Goal: Information Seeking & Learning: Learn about a topic

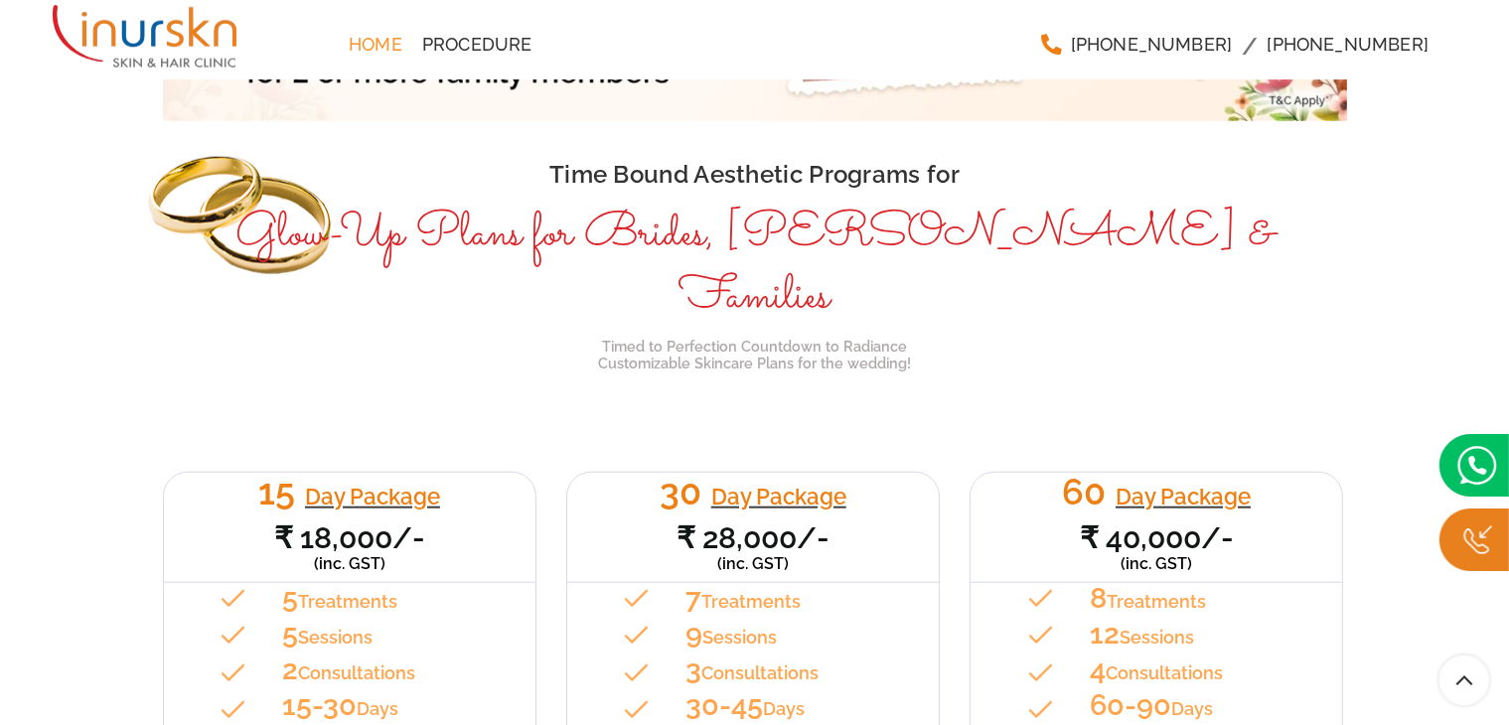
scroll to position [1811, 0]
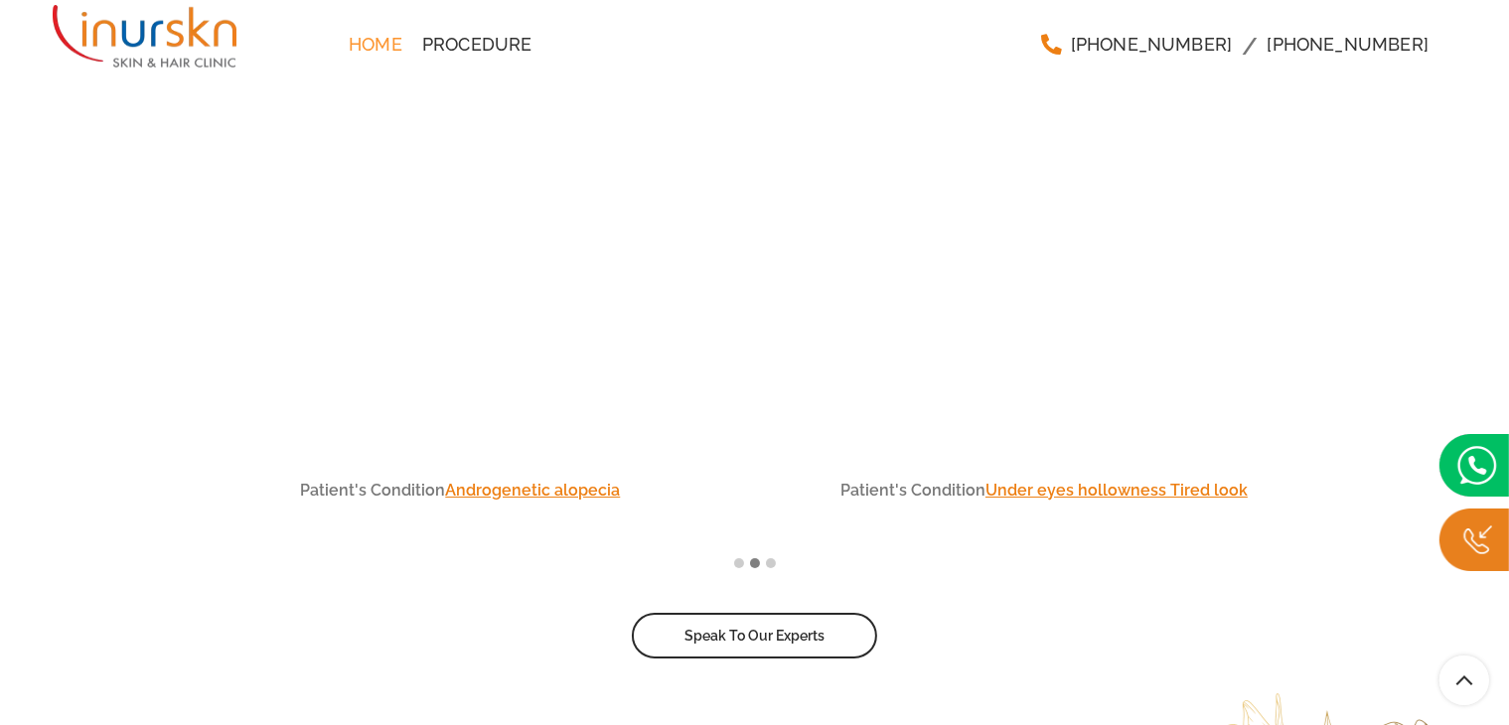
scroll to position [6705, 0]
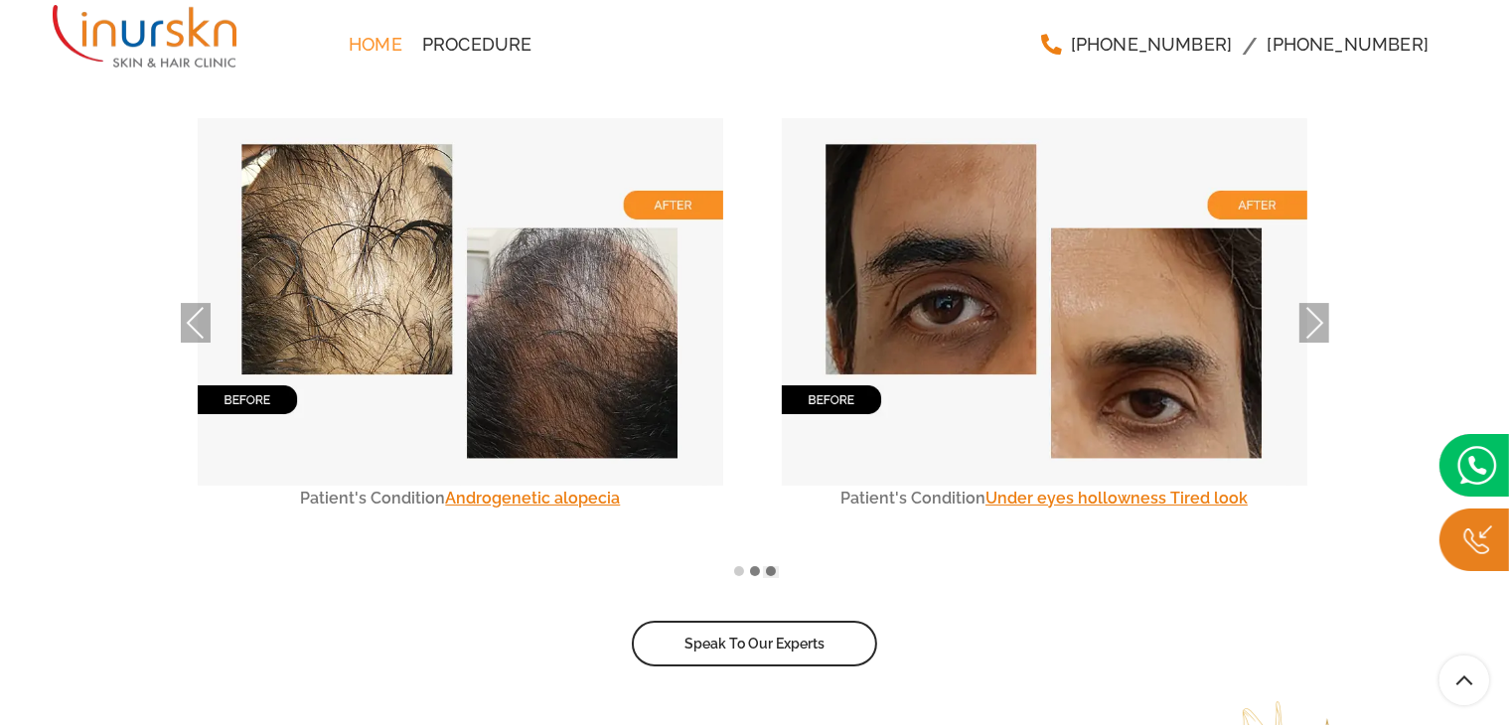
click at [767, 566] on span at bounding box center [771, 571] width 10 height 10
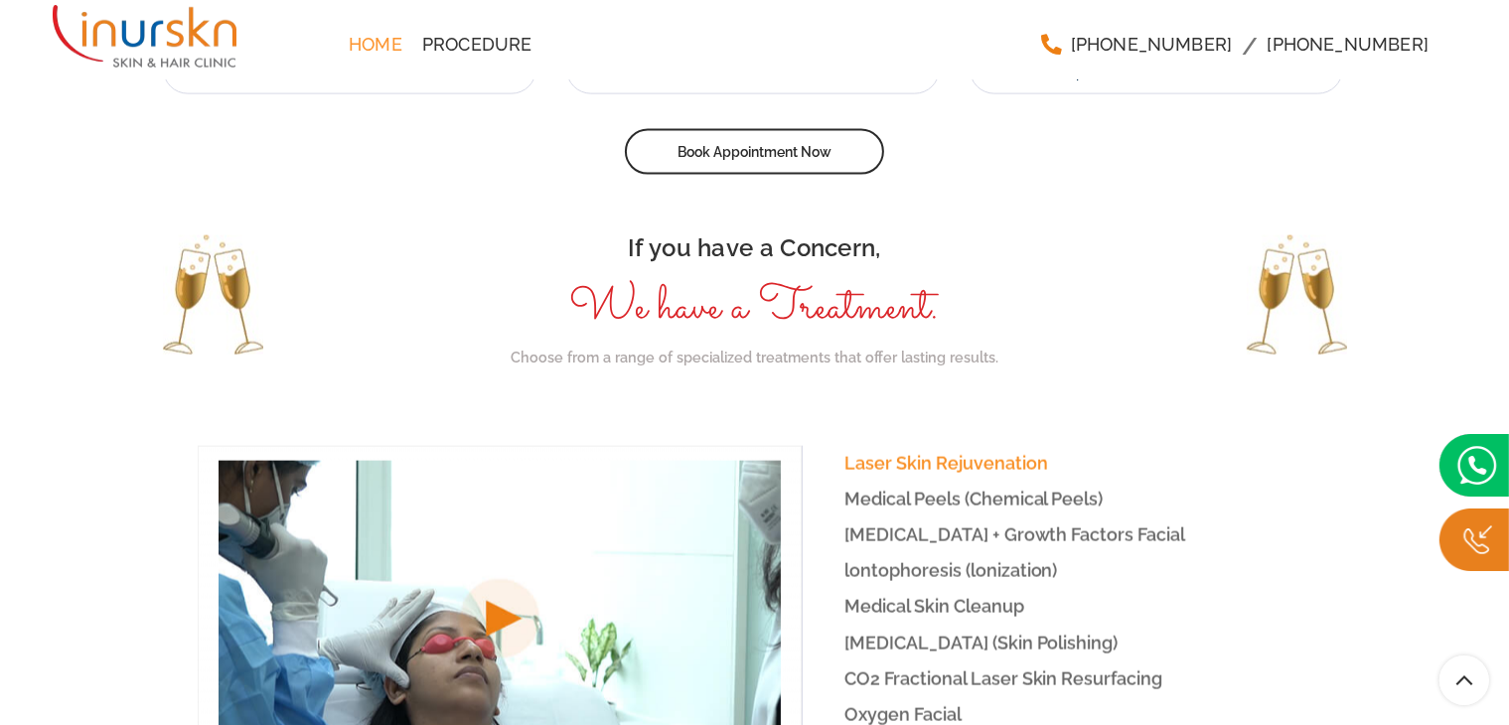
scroll to position [2746, 0]
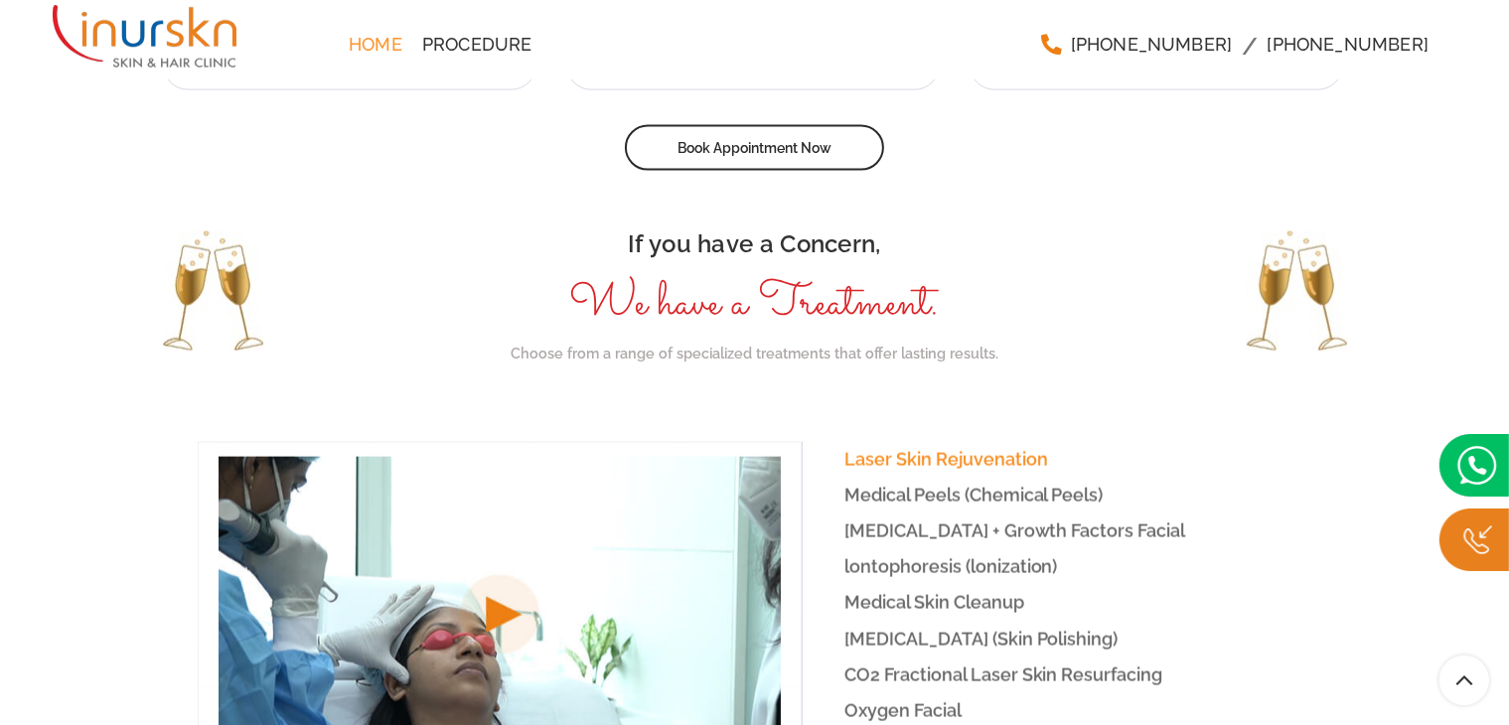
click at [954, 485] on span "Medical Peels (Chemical Peels)" at bounding box center [974, 495] width 259 height 21
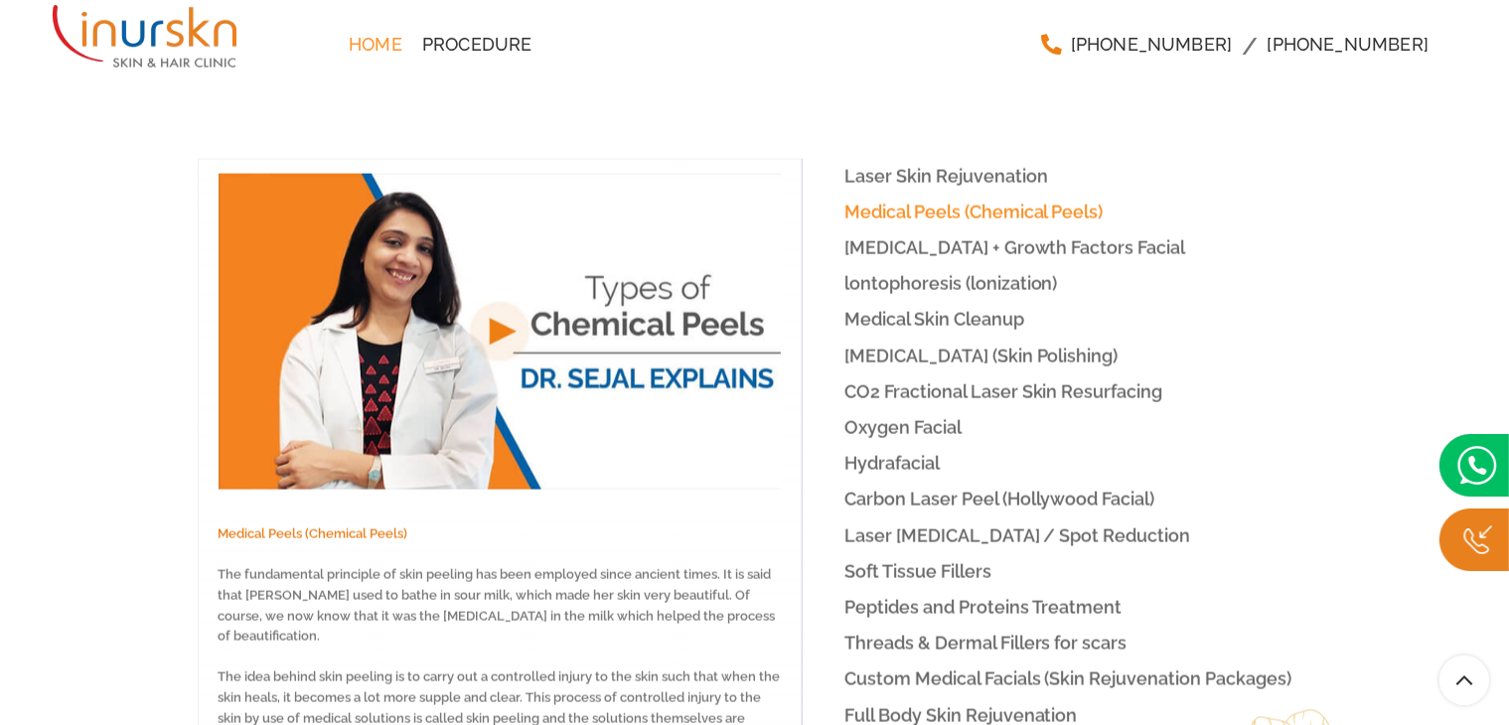
scroll to position [3031, 0]
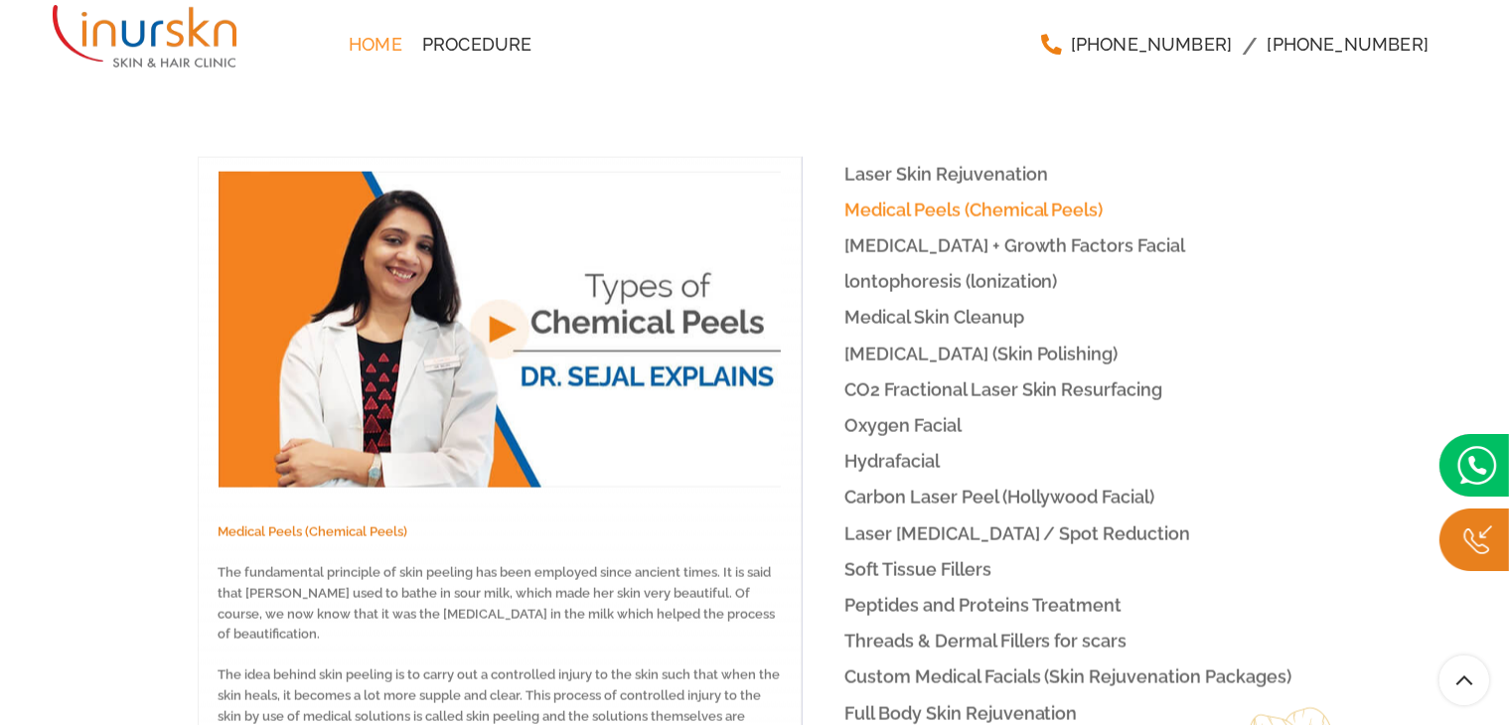
click at [948, 229] on link "[MEDICAL_DATA] + Growth Factors Facial" at bounding box center [1057, 246] width 511 height 35
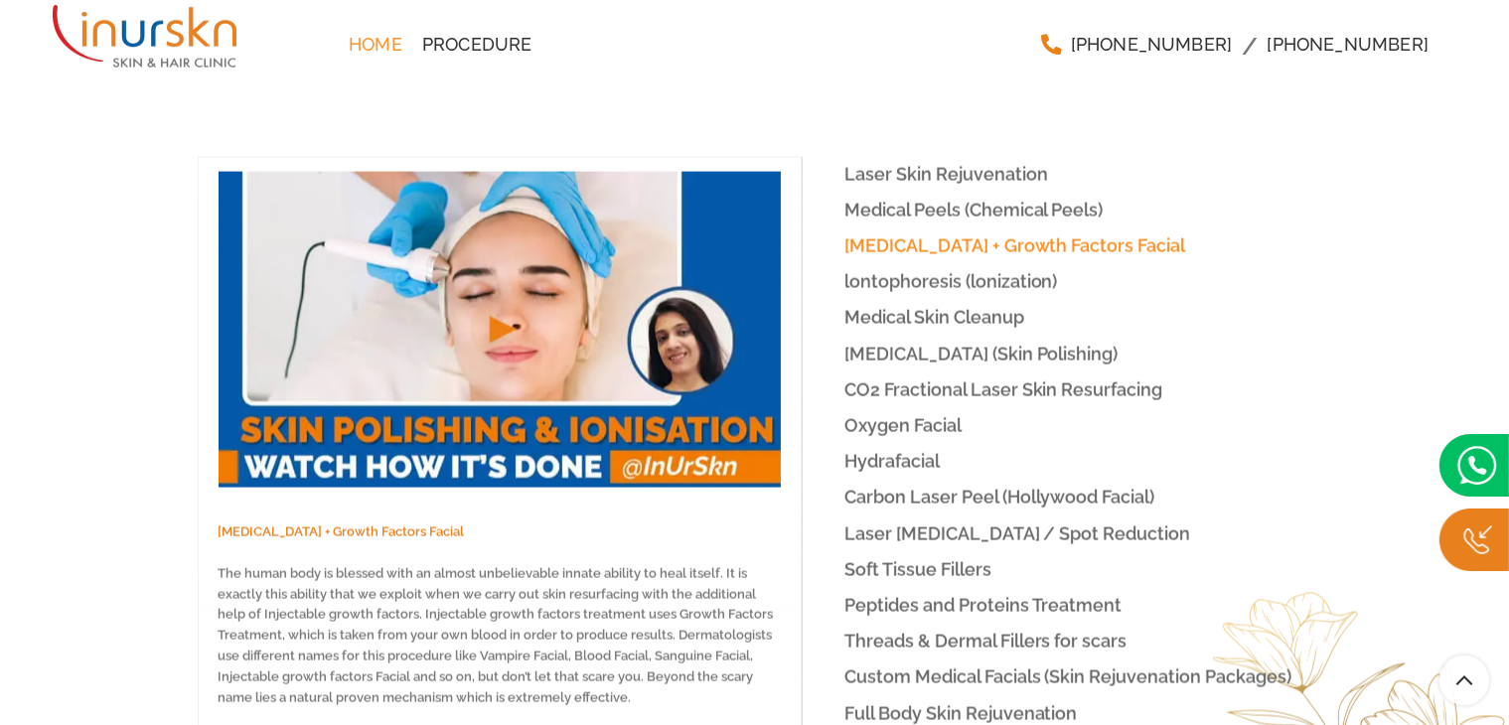
click at [942, 271] on span "lontophoresis (lonization)" at bounding box center [952, 281] width 214 height 21
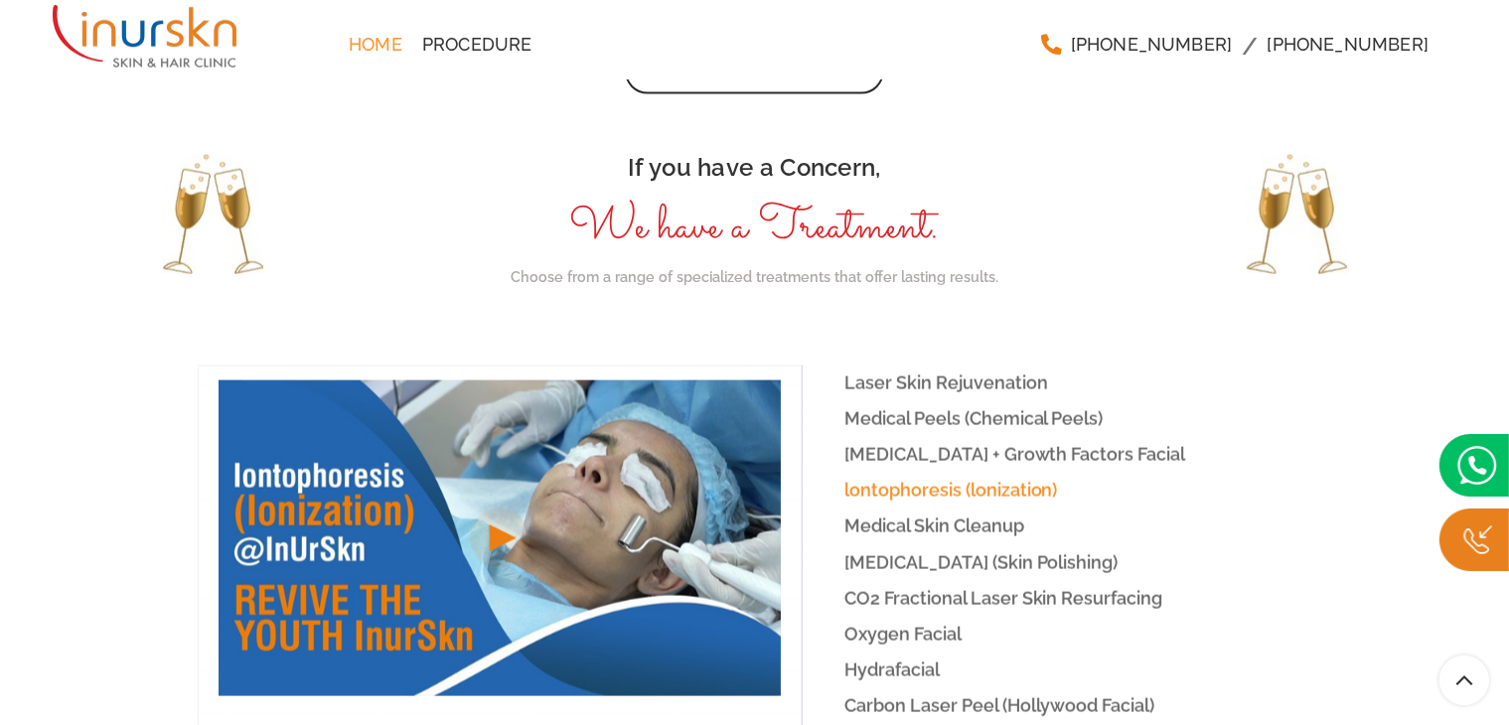
scroll to position [2877, 0]
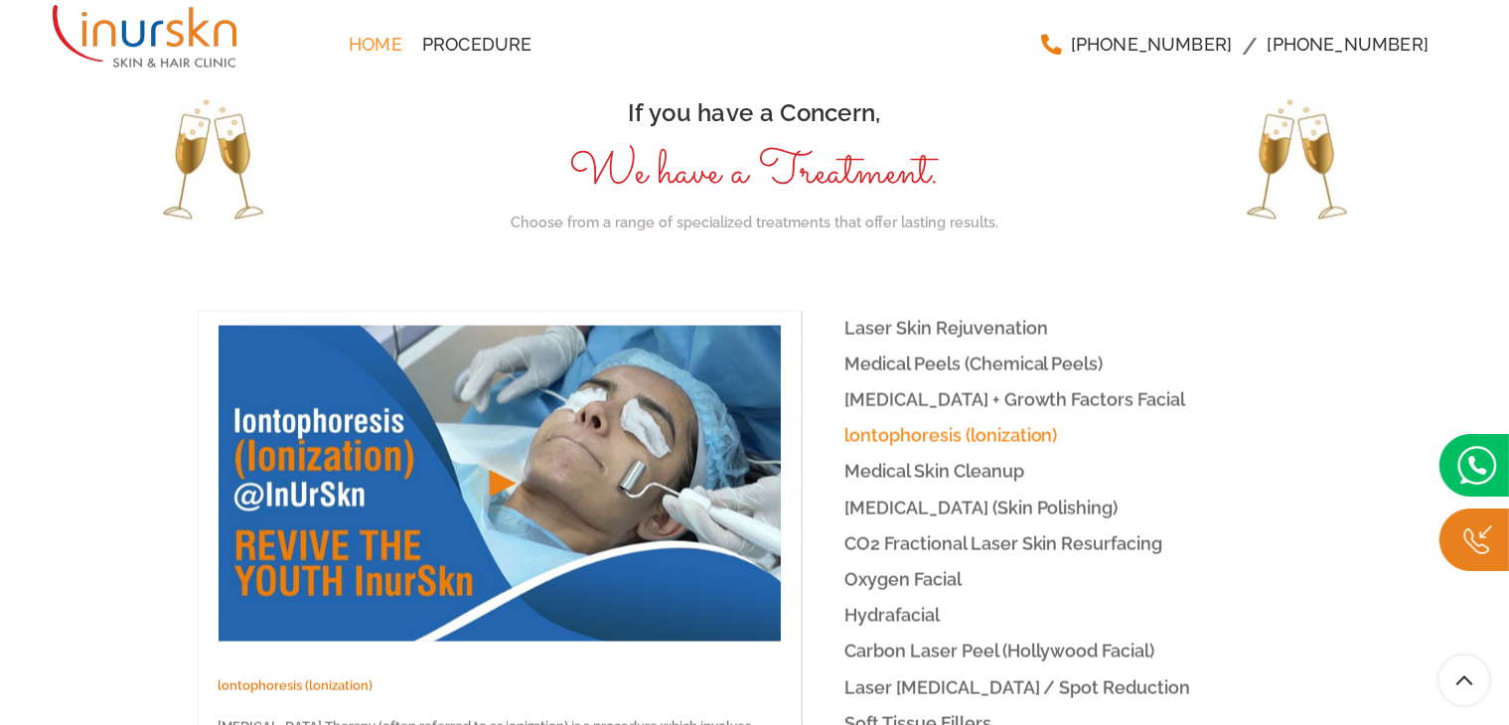
click at [919, 318] on span "Laser Skin Rejuvenation" at bounding box center [947, 328] width 204 height 21
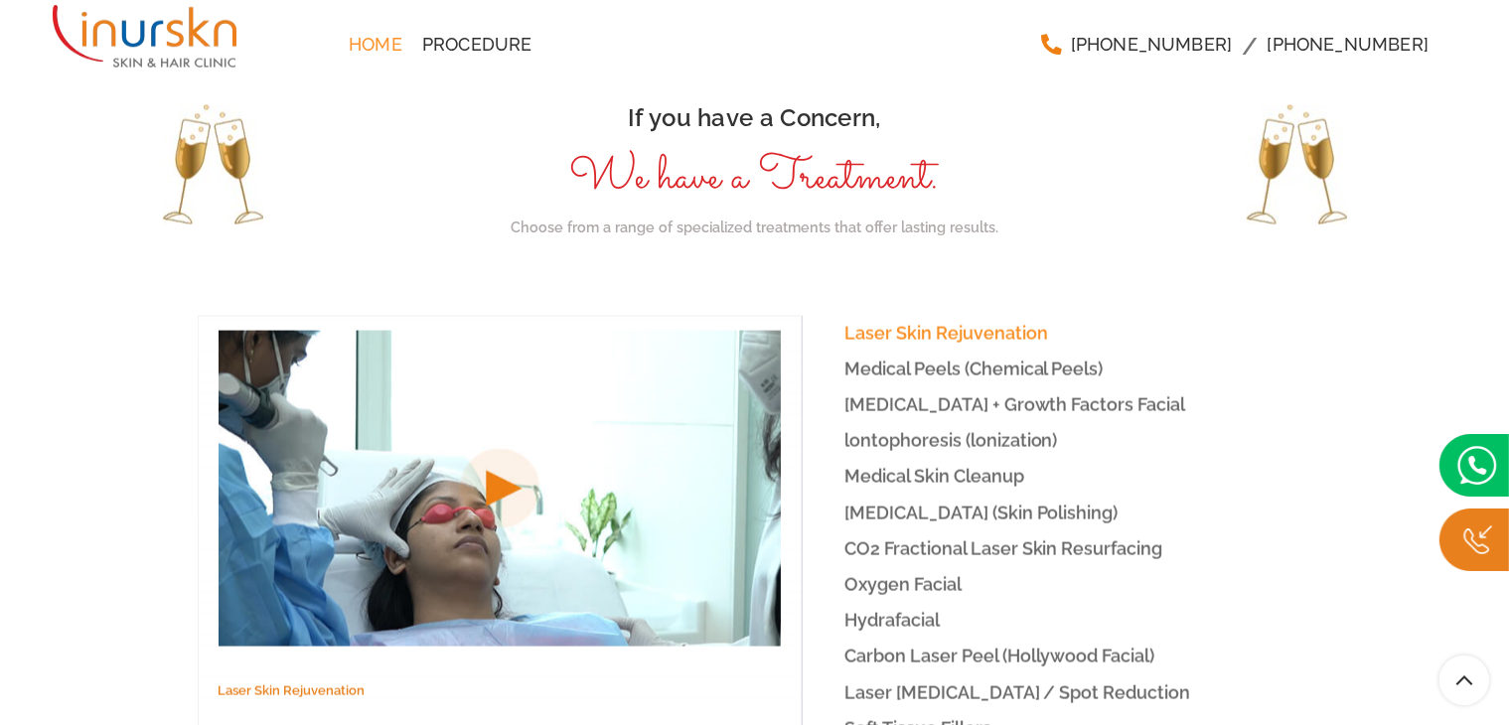
scroll to position [2873, 0]
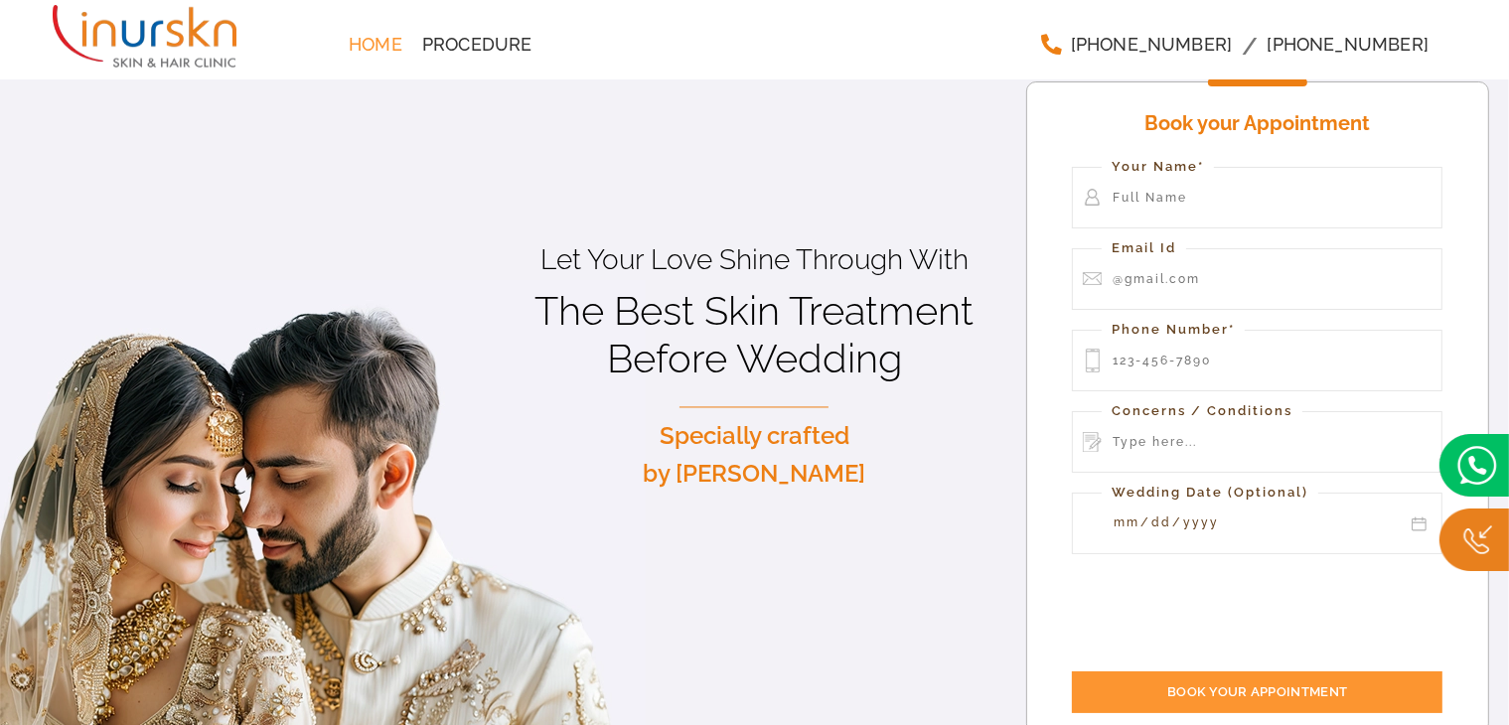
click at [1474, 9] on div "Home Procedure +91 9819286930 +91 9892926930 Menu" at bounding box center [754, 39] width 1509 height 79
click at [1445, 79] on div "+91 9819286930 +91 9892926930" at bounding box center [1235, 44] width 463 height 89
